Goal: Task Accomplishment & Management: Use online tool/utility

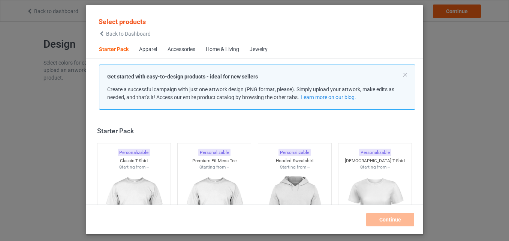
scroll to position [10, 0]
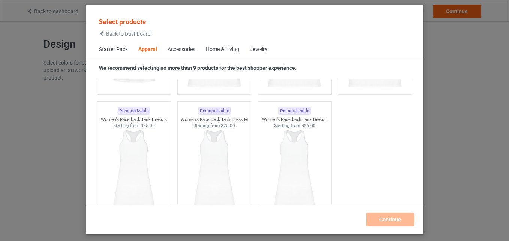
scroll to position [1517, 0]
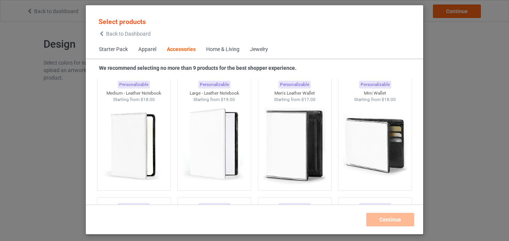
scroll to position [3055, 0]
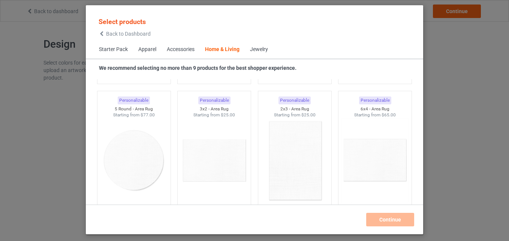
scroll to position [4132, 0]
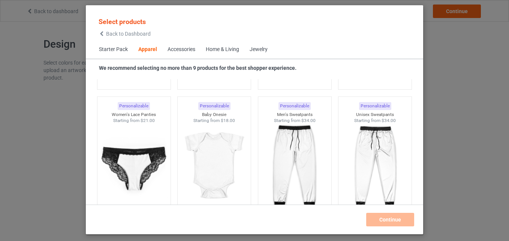
scroll to position [462, 0]
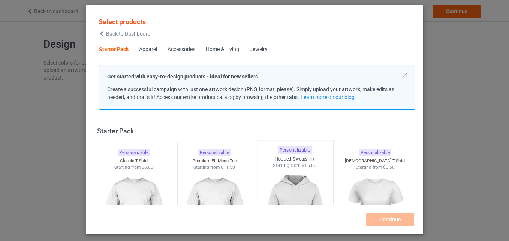
click at [298, 183] on img at bounding box center [295, 213] width 71 height 88
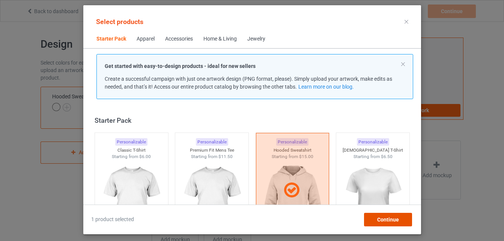
click at [384, 221] on span "Continue" at bounding box center [388, 219] width 22 height 6
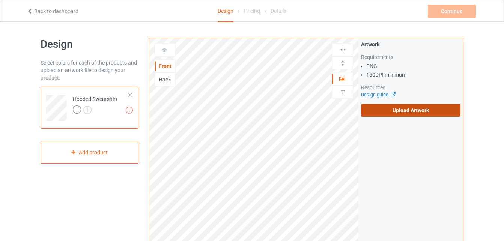
click at [408, 110] on label "Upload Artwork" at bounding box center [410, 110] width 99 height 13
click at [0, 0] on input "Upload Artwork" at bounding box center [0, 0] width 0 height 0
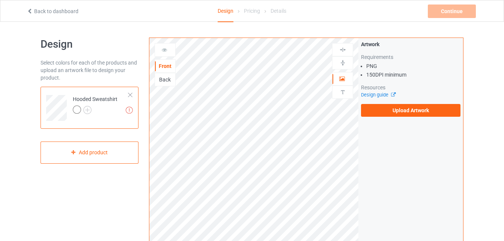
click at [32, 11] on icon at bounding box center [30, 10] width 6 height 5
